Goal: Task Accomplishment & Management: Manage account settings

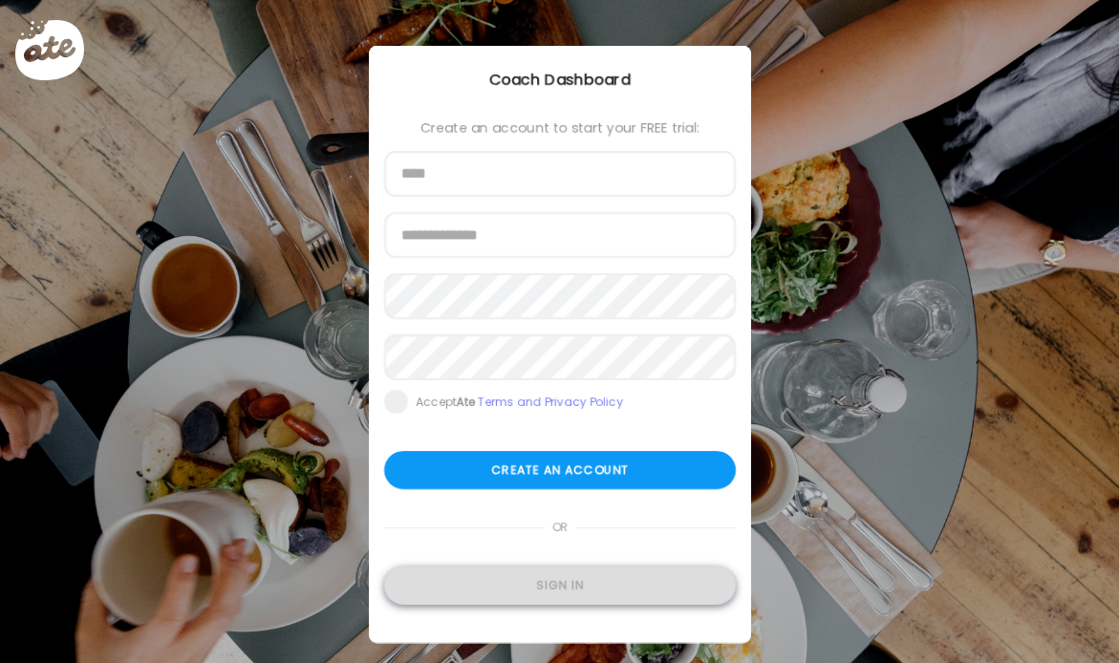
click at [551, 589] on div "Sign in" at bounding box center [560, 586] width 352 height 38
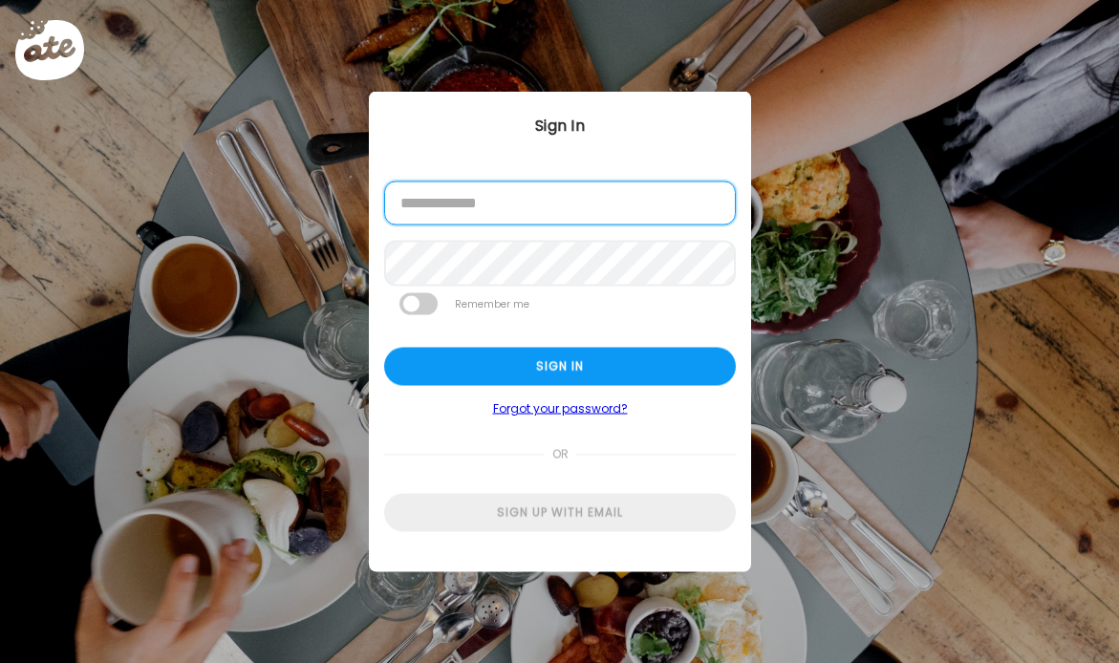
click at [585, 218] on input "email" at bounding box center [560, 204] width 352 height 44
type input "**********"
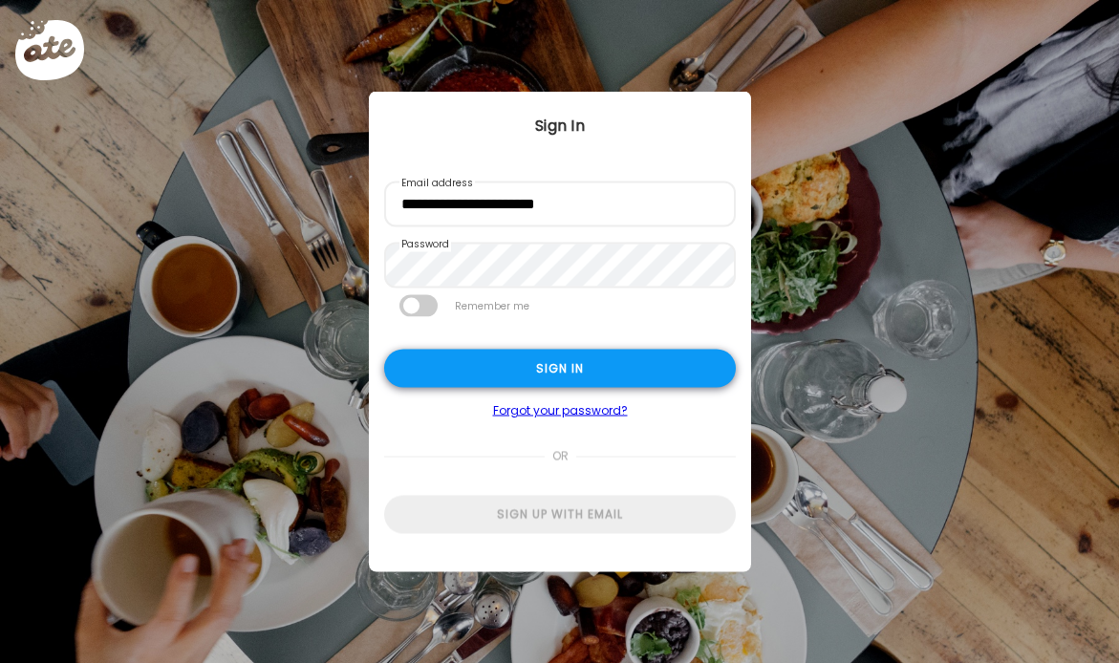
click at [591, 358] on div "Sign in" at bounding box center [560, 369] width 352 height 38
type textarea "**********"
type input "**********"
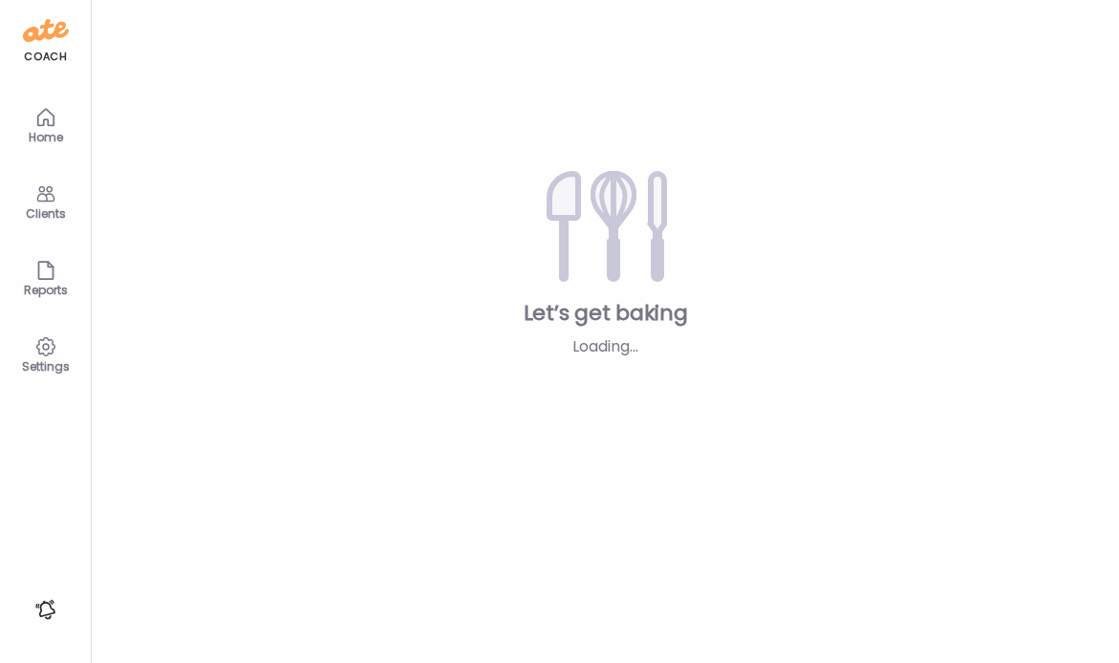
click at [590, 23] on body "Customize your cookie preferences We respect your right to privacy. You can cho…" at bounding box center [559, 11] width 1119 height 23
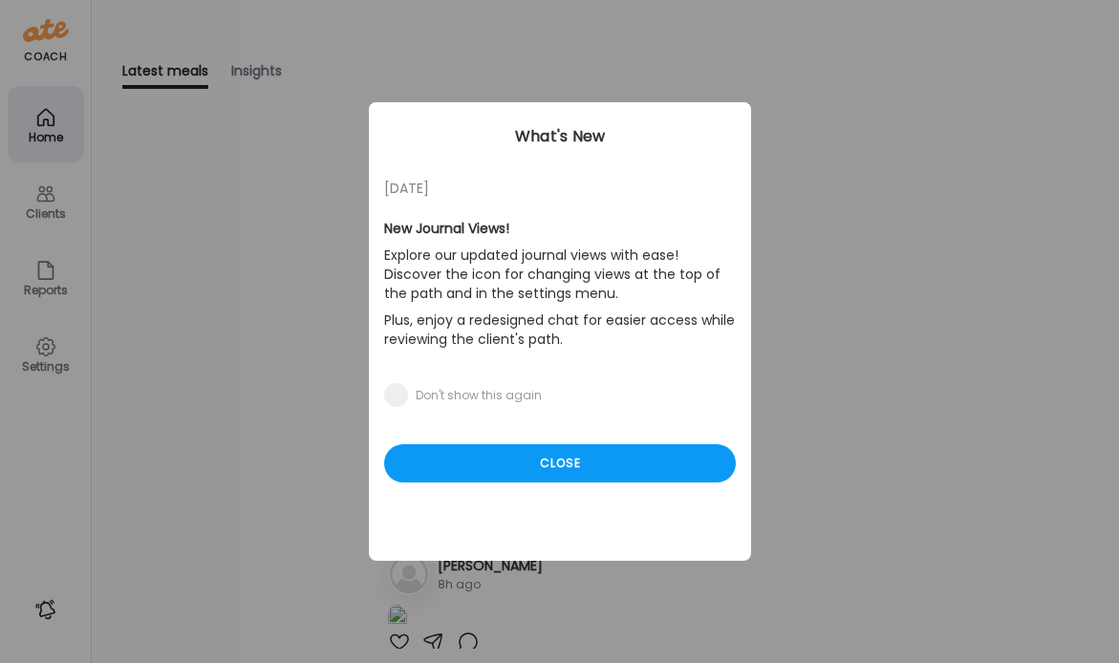
click at [517, 474] on div "Close" at bounding box center [560, 463] width 352 height 38
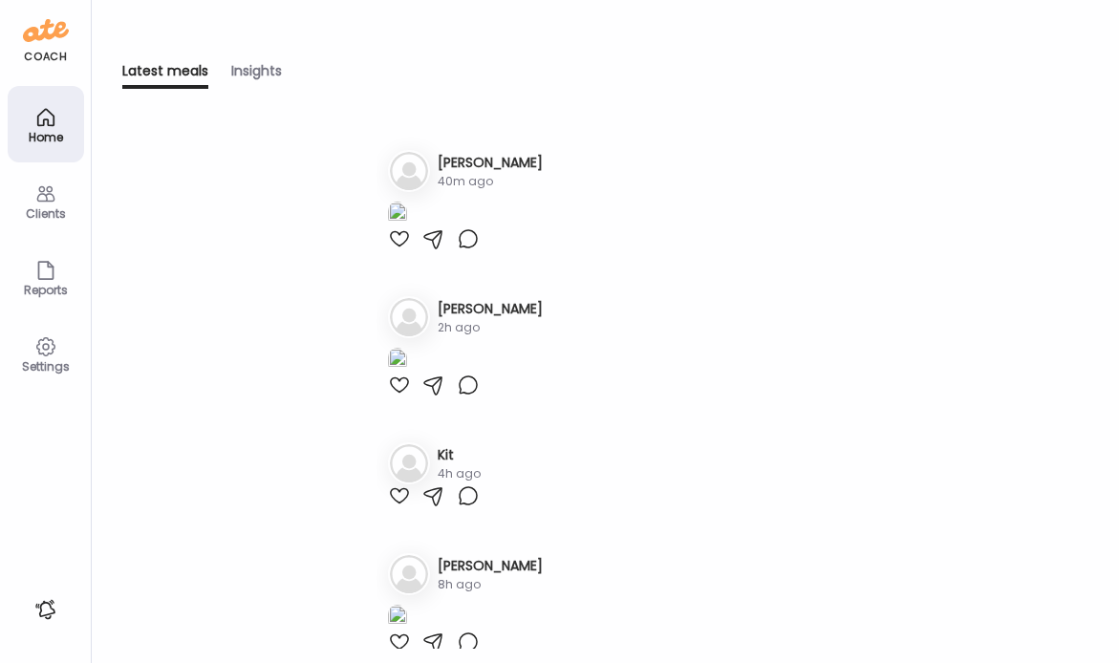
click at [44, 207] on div "Clients" at bounding box center [45, 213] width 69 height 12
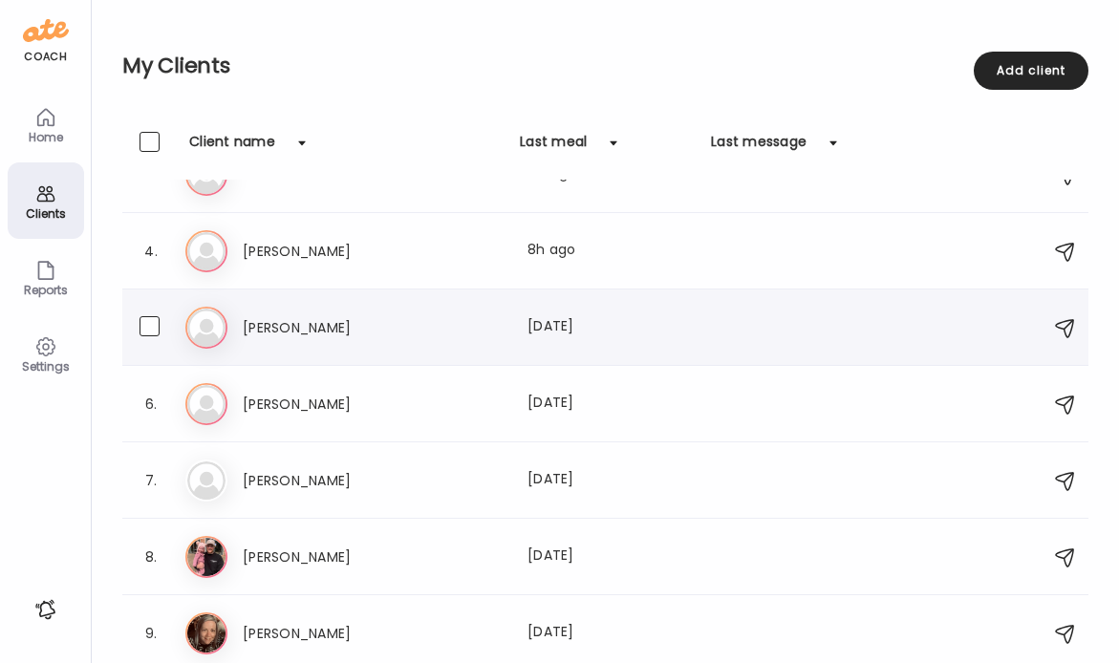
scroll to position [199, 0]
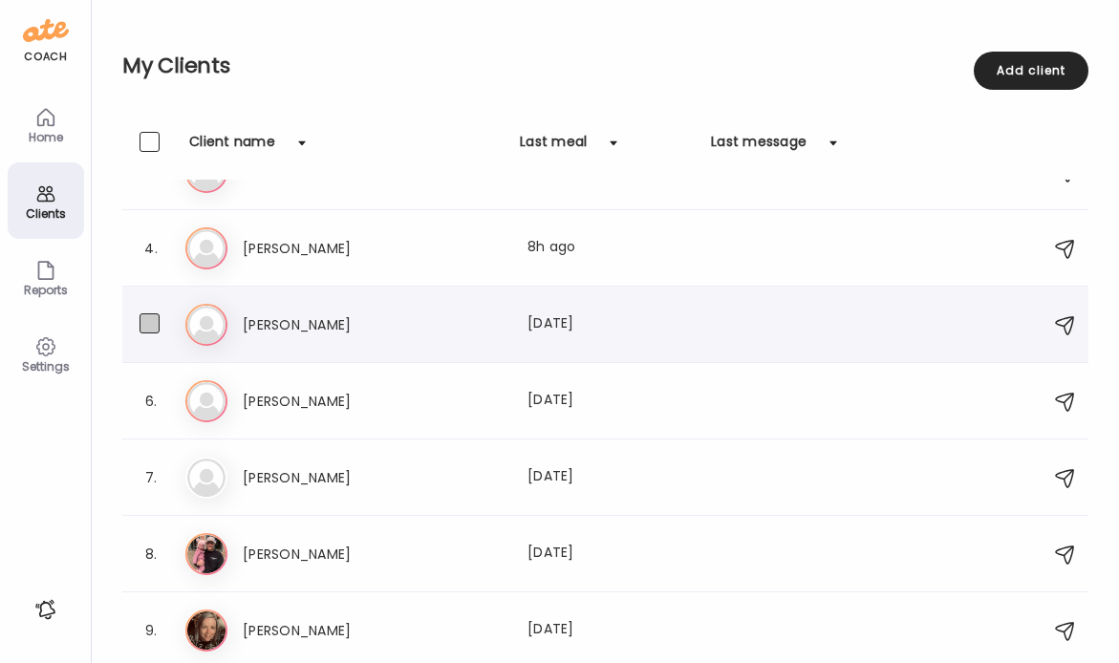
click at [146, 325] on span at bounding box center [150, 323] width 20 height 20
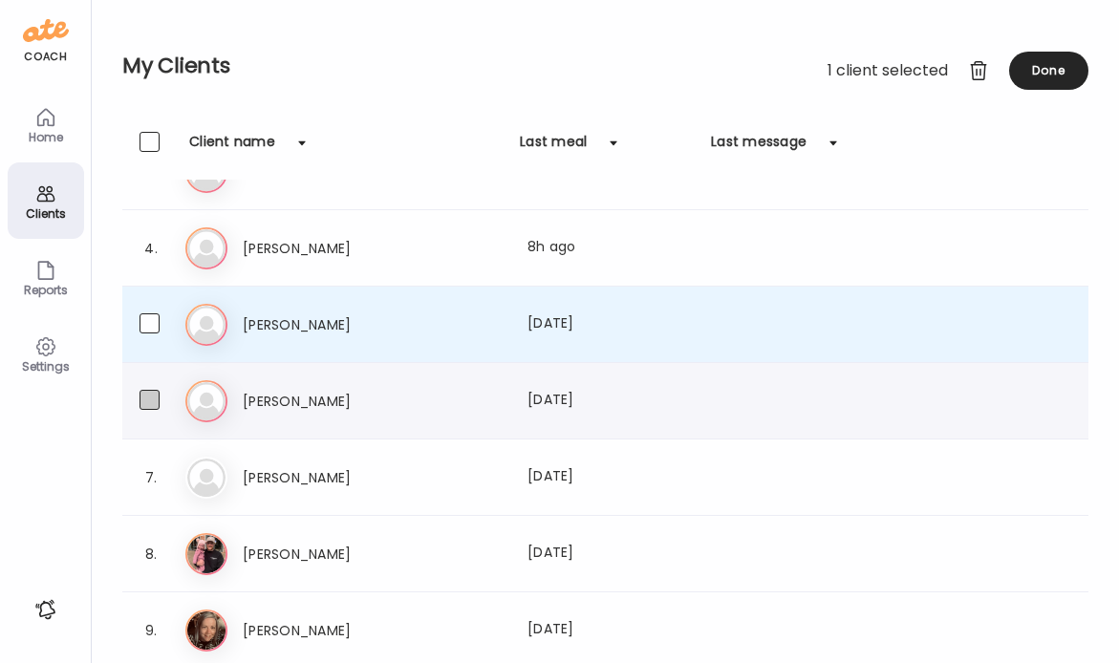
click at [152, 402] on span at bounding box center [150, 400] width 20 height 20
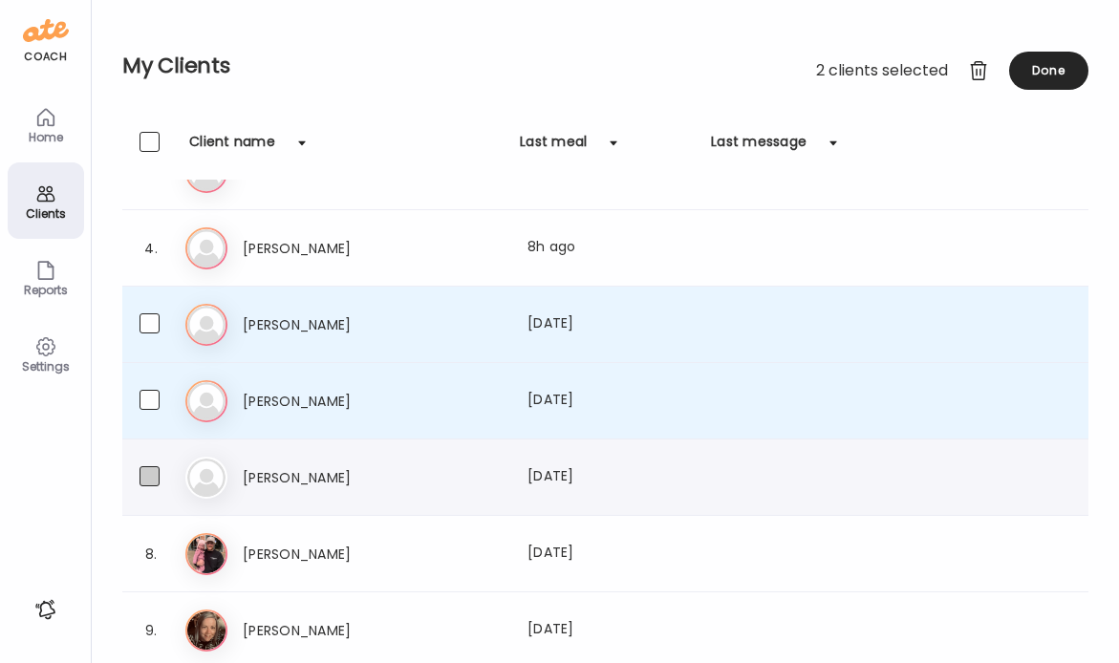
click at [157, 474] on span at bounding box center [150, 476] width 20 height 20
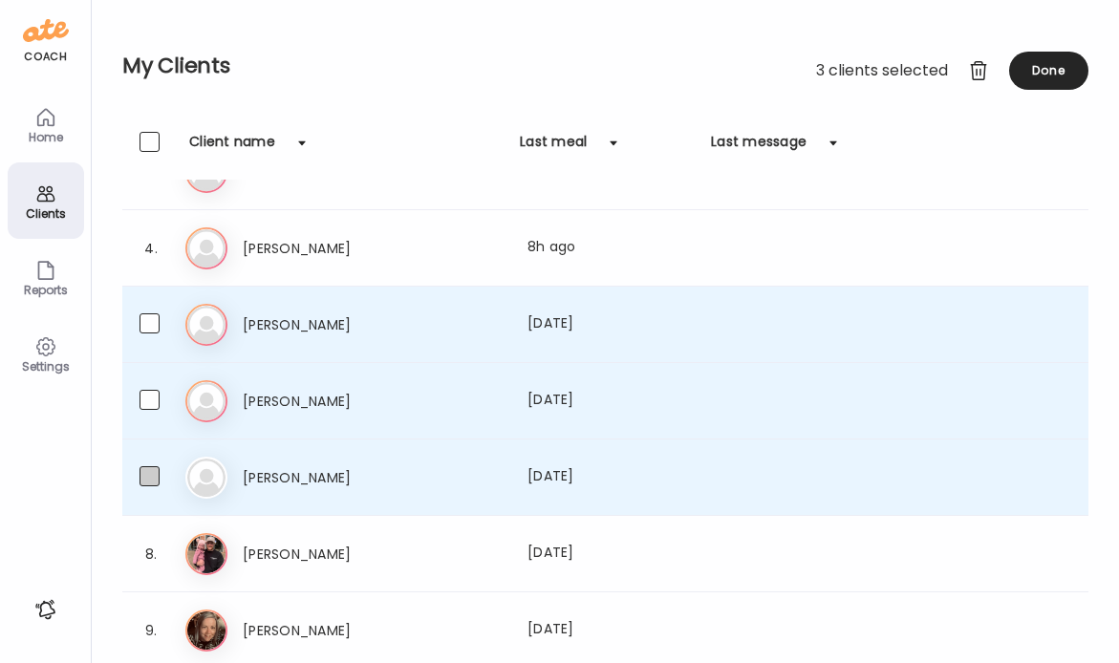
scroll to position [202, 0]
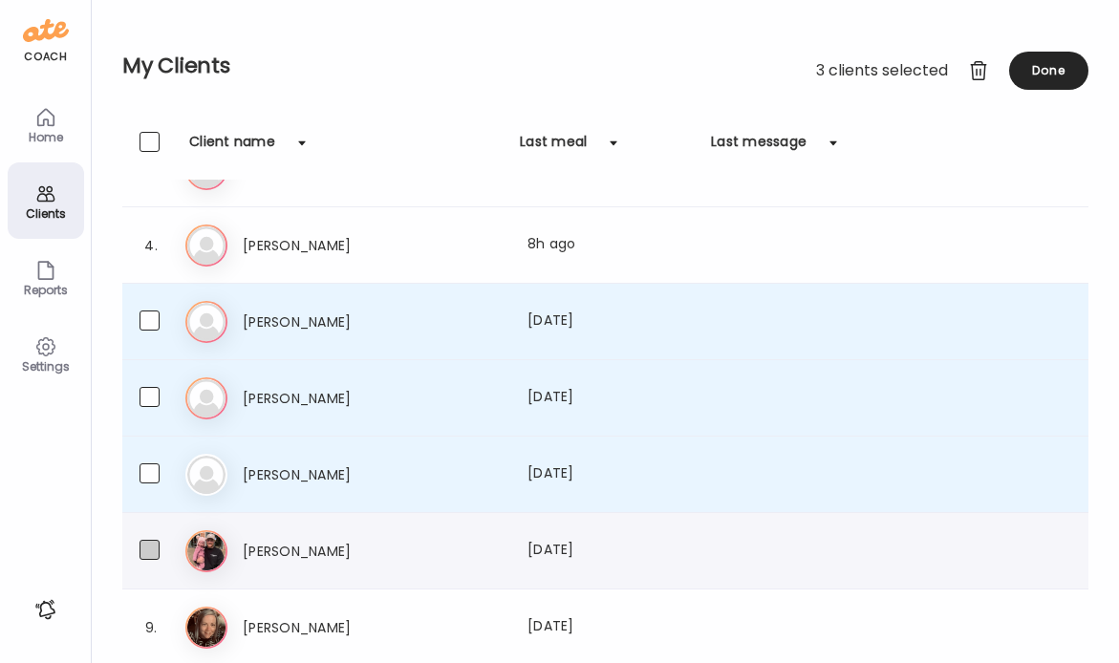
click at [145, 551] on span at bounding box center [150, 550] width 20 height 20
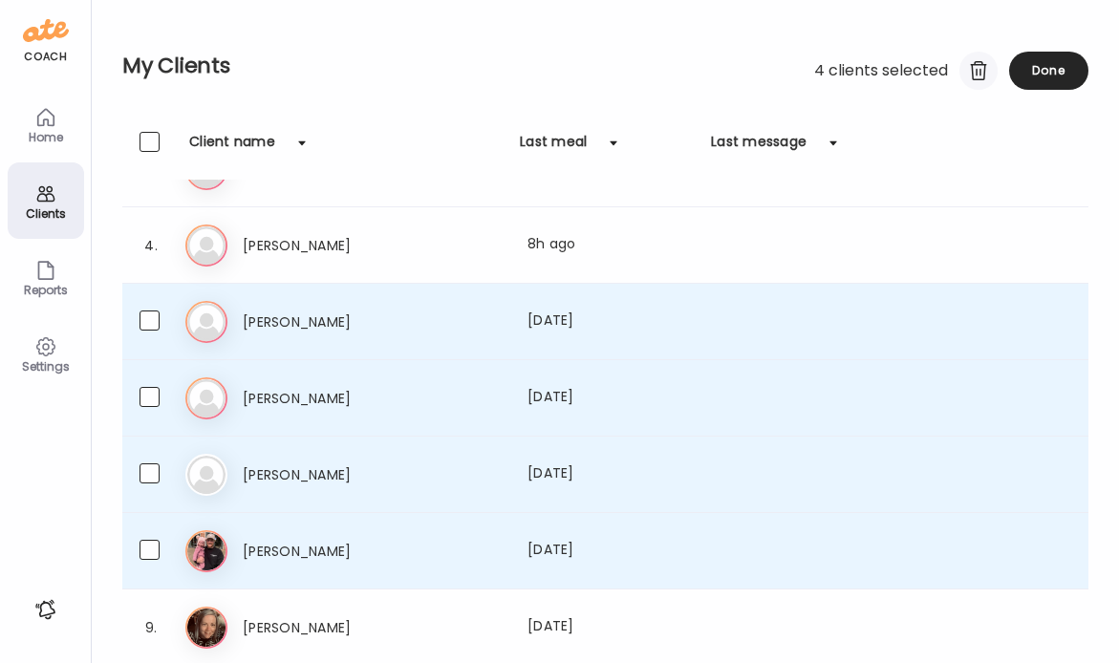
click at [983, 71] on div at bounding box center [978, 71] width 38 height 38
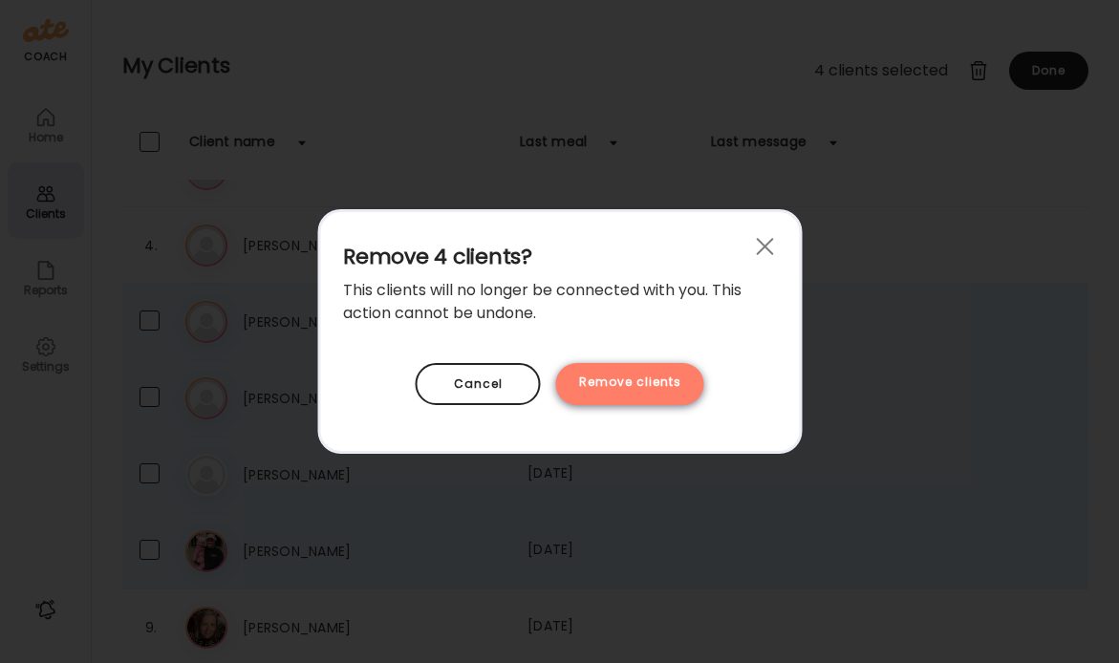
click at [698, 393] on div "Remove clients" at bounding box center [630, 384] width 148 height 42
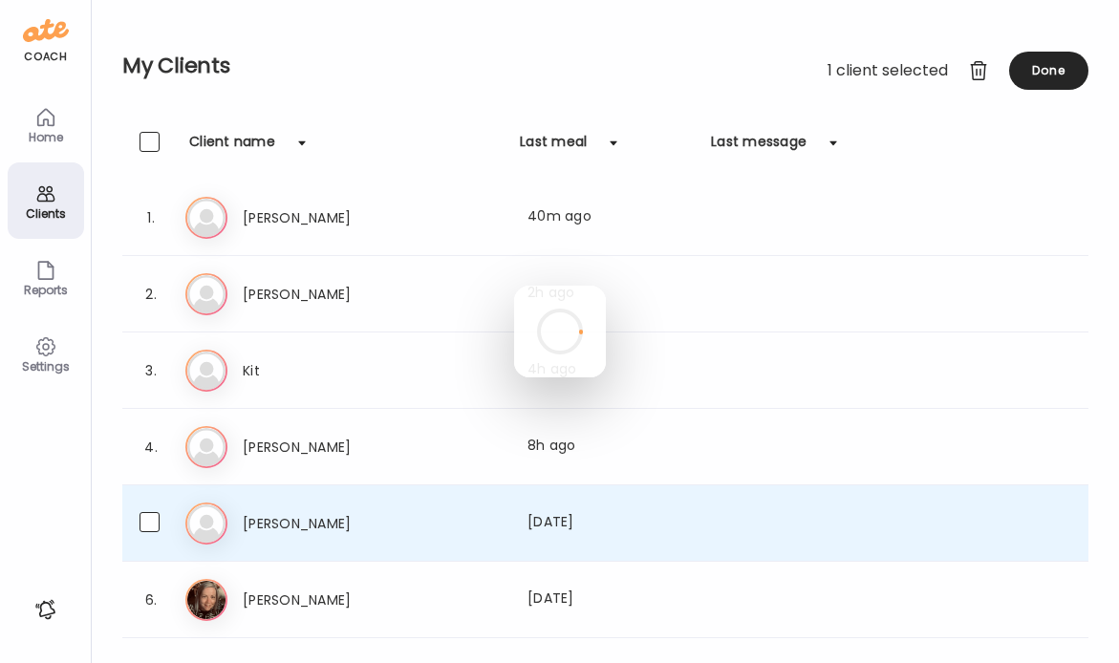
scroll to position [0, 0]
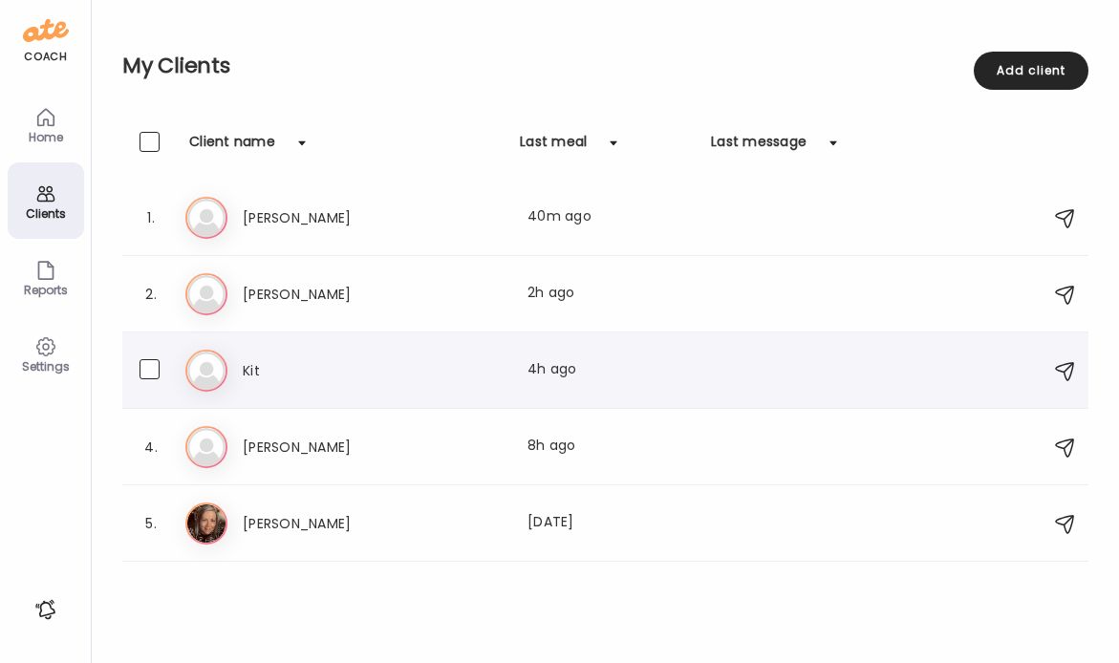
click at [284, 369] on h3 "Kit" at bounding box center [327, 370] width 168 height 23
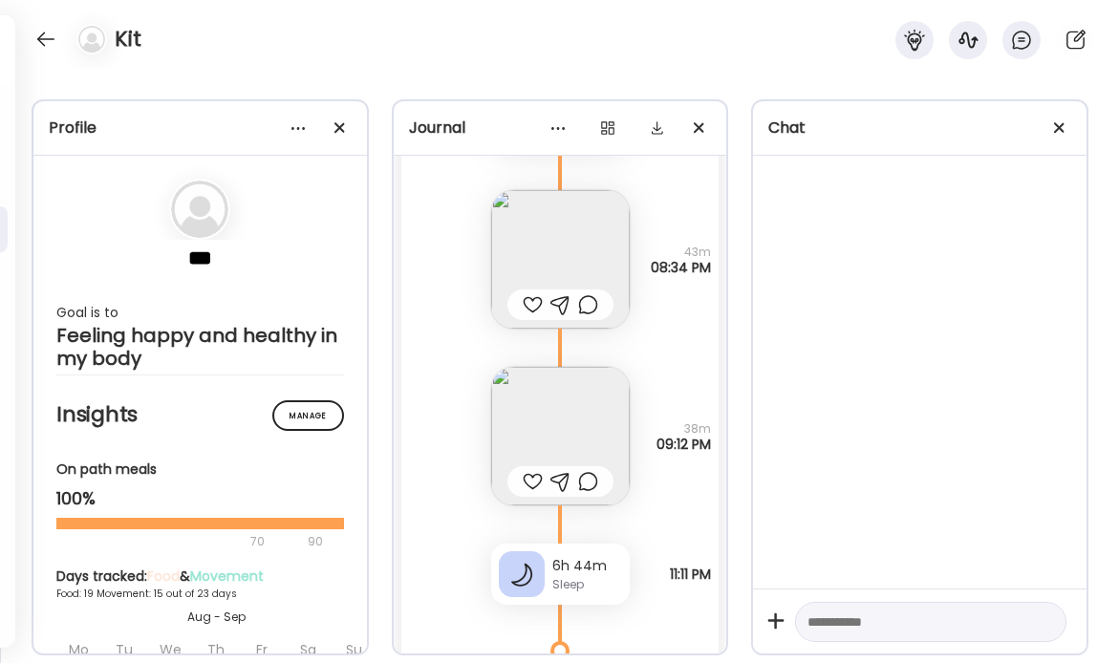
scroll to position [8918, 0]
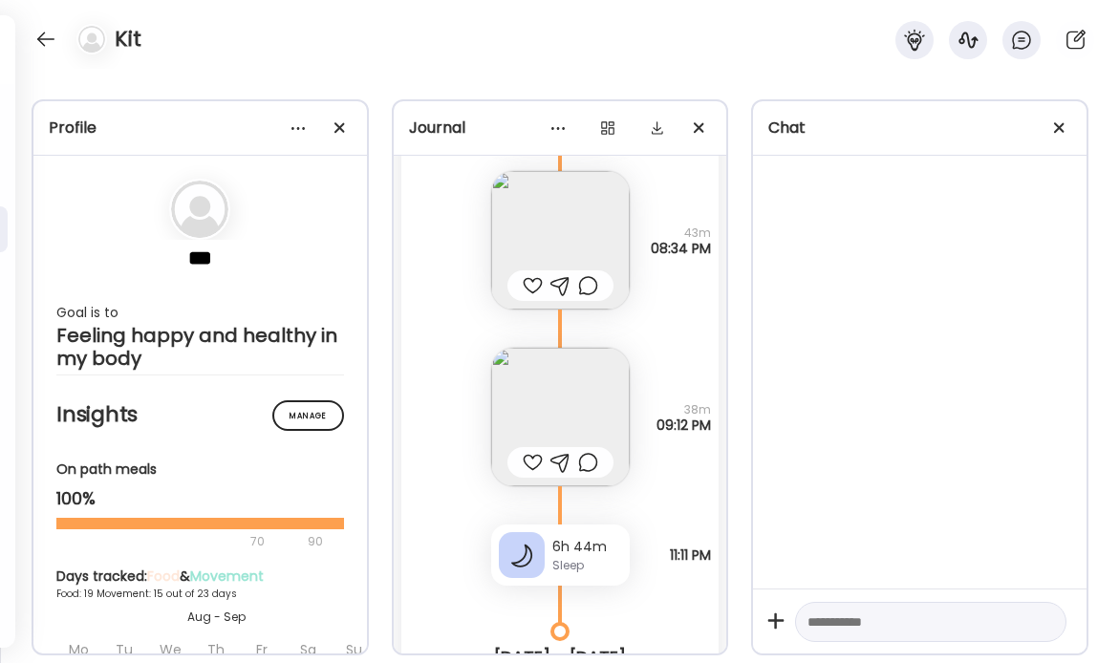
click at [570, 384] on img at bounding box center [560, 417] width 139 height 139
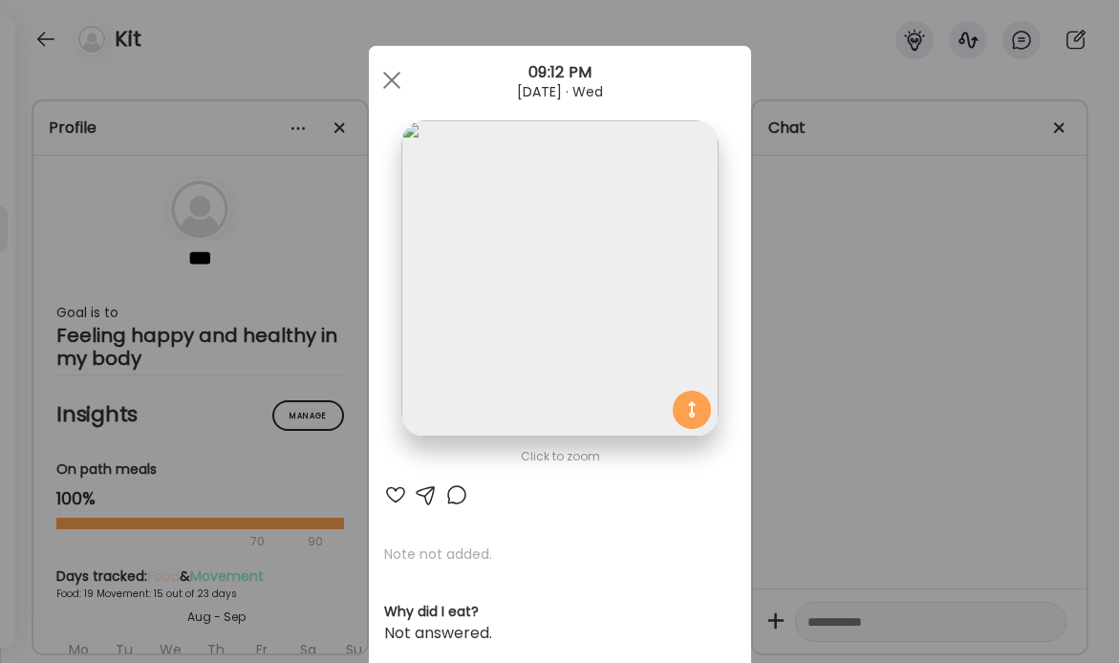
click at [812, 432] on div "Ate Coach Dashboard Wahoo! It’s official Take a moment to set up your Coach Pro…" at bounding box center [559, 331] width 1119 height 663
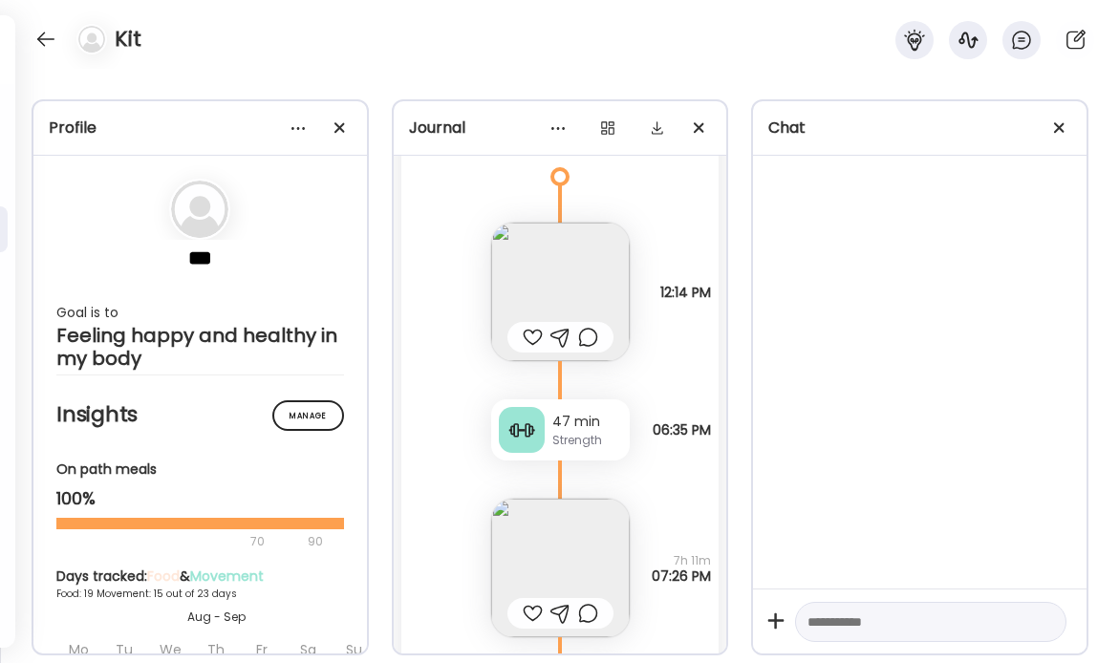
scroll to position [13103, 0]
